Goal: Task Accomplishment & Management: Use online tool/utility

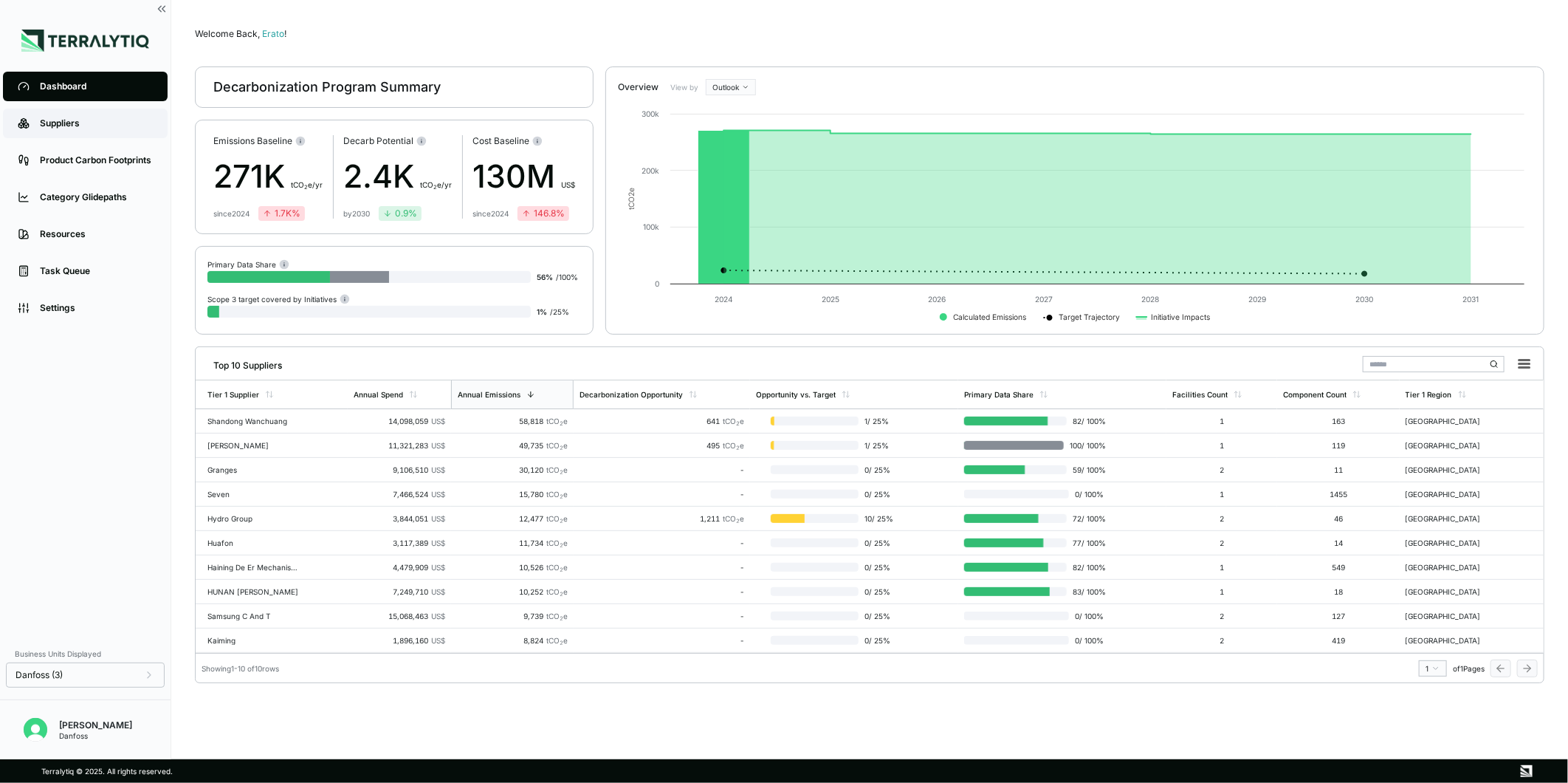
click at [51, 128] on div "Suppliers" at bounding box center [96, 123] width 113 height 12
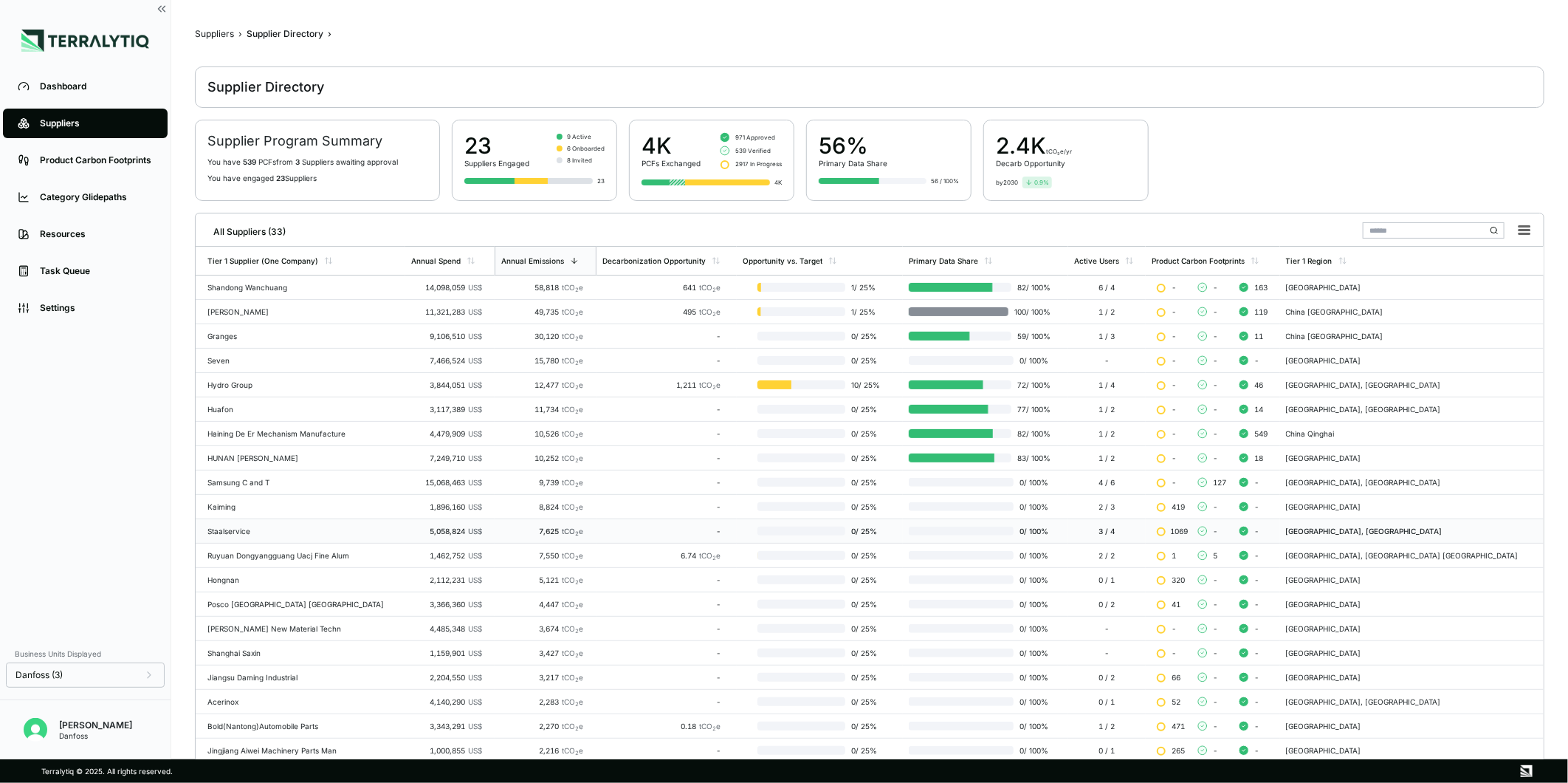
click at [234, 535] on div "Staalservice" at bounding box center [303, 530] width 192 height 9
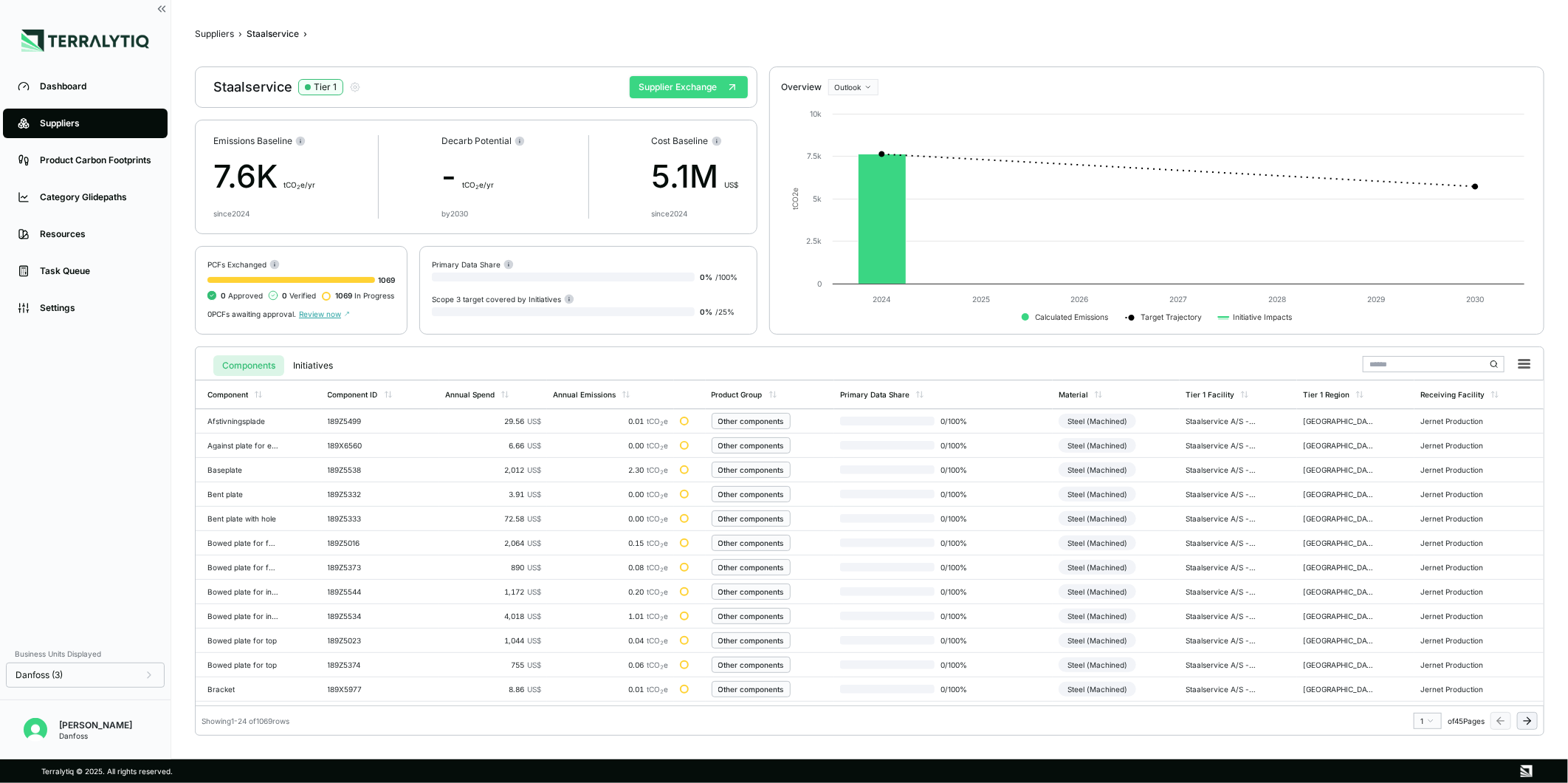
click at [644, 91] on button "Supplier Exchange" at bounding box center [689, 87] width 118 height 22
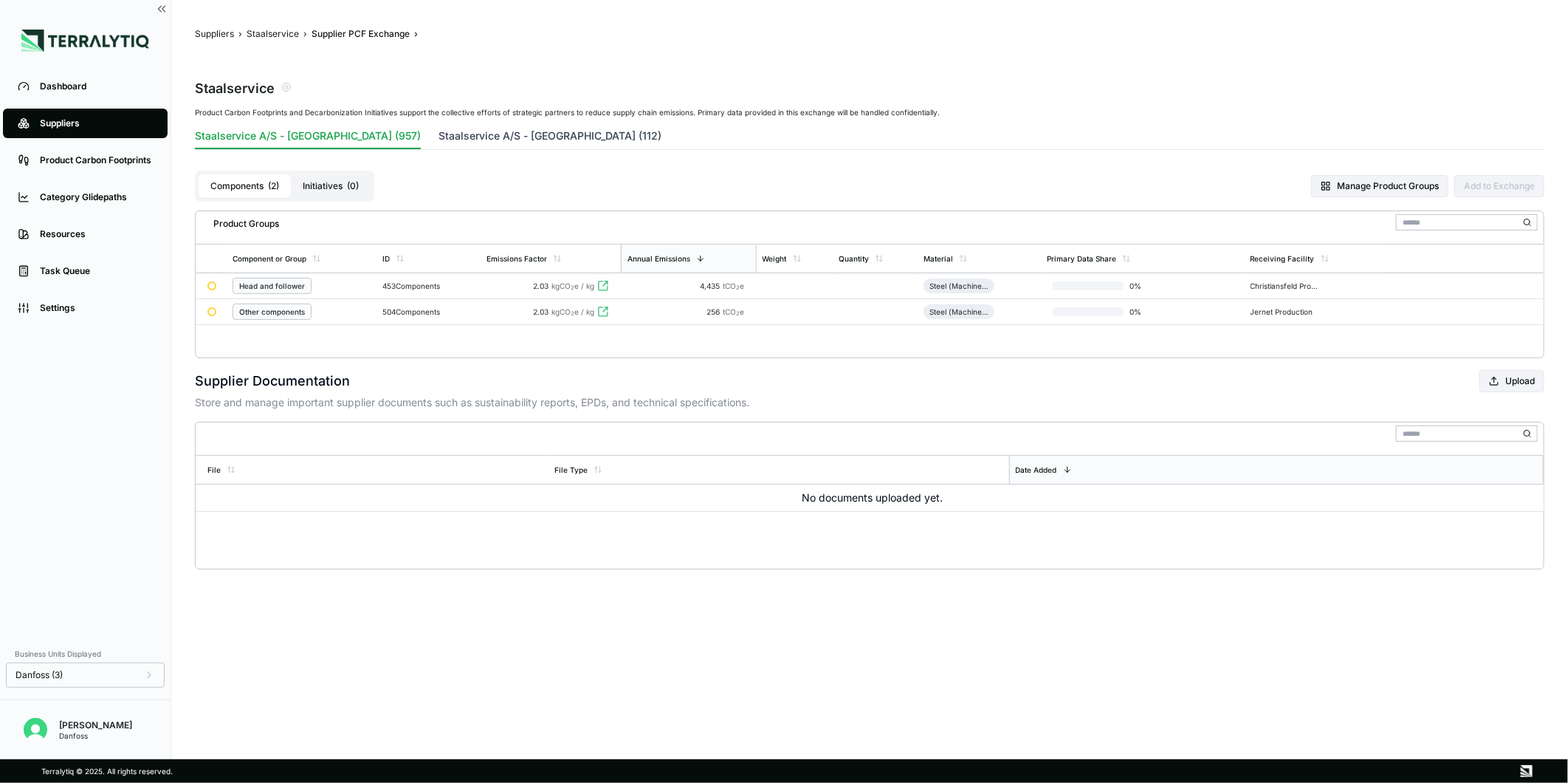
click at [476, 136] on button "Staalservice A/S - [GEOGRAPHIC_DATA] (112)" at bounding box center [549, 138] width 222 height 20
click at [319, 135] on button "Staalservice A/S - [GEOGRAPHIC_DATA] (957)" at bounding box center [307, 138] width 225 height 20
click at [575, 288] on sub "2" at bounding box center [573, 287] width 4 height 7
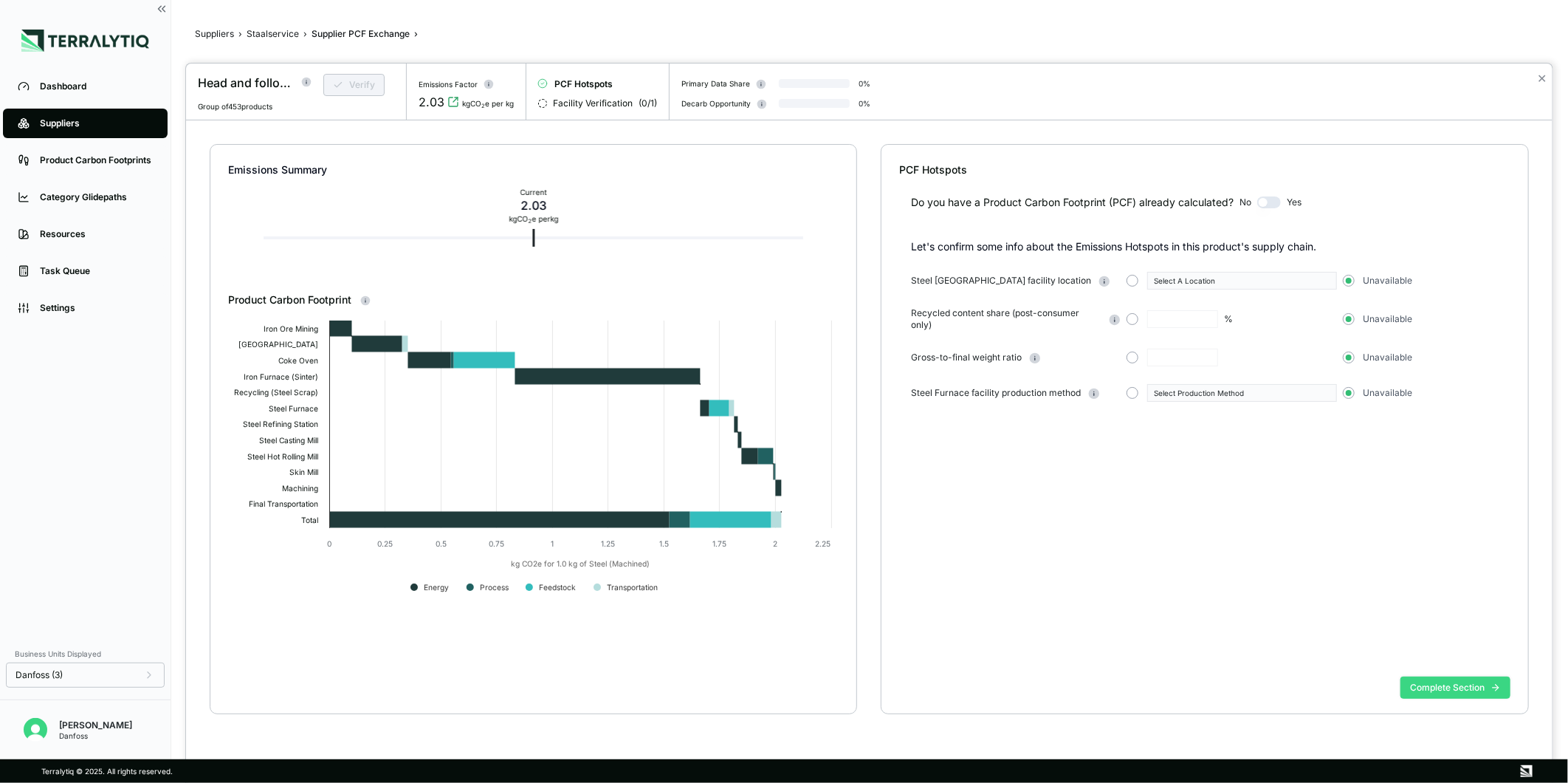
click at [1435, 681] on button "Complete Section" at bounding box center [1455, 687] width 110 height 22
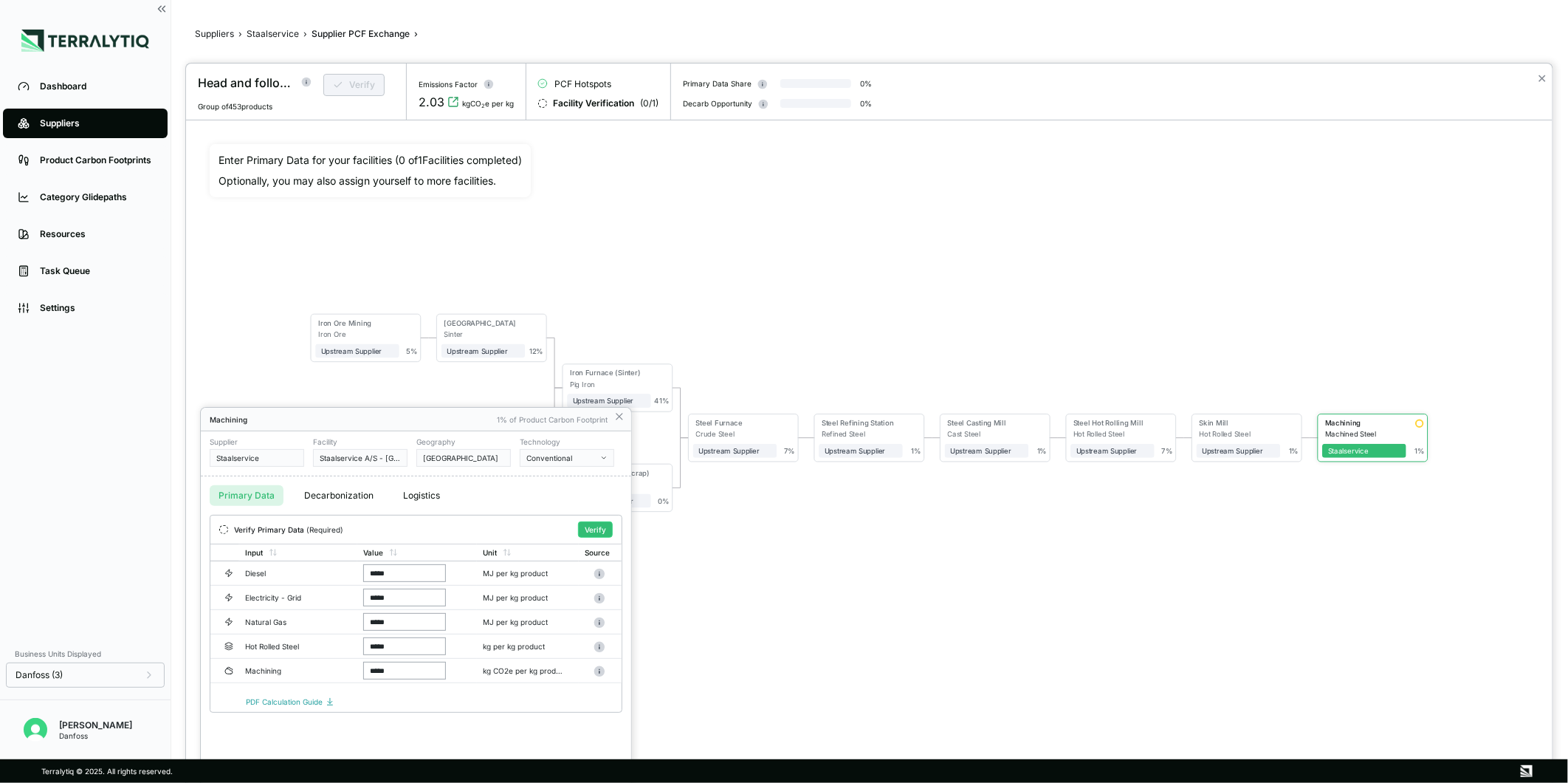
click at [556, 459] on div "Conventional" at bounding box center [561, 457] width 71 height 9
click at [866, 631] on div at bounding box center [869, 423] width 1366 height 719
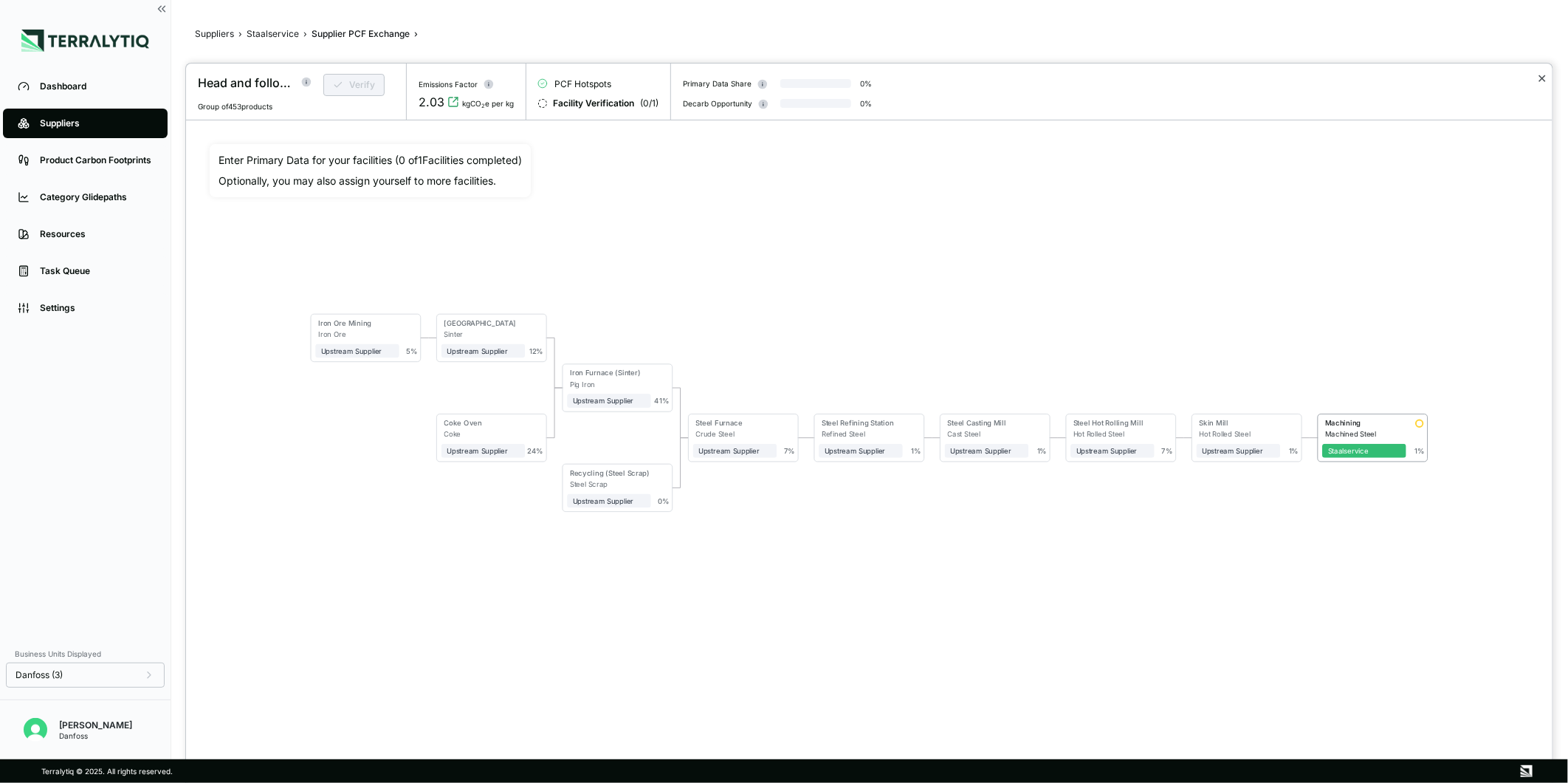
click at [1541, 75] on button "✕" at bounding box center [1542, 78] width 10 height 17
